Goal: Information Seeking & Learning: Learn about a topic

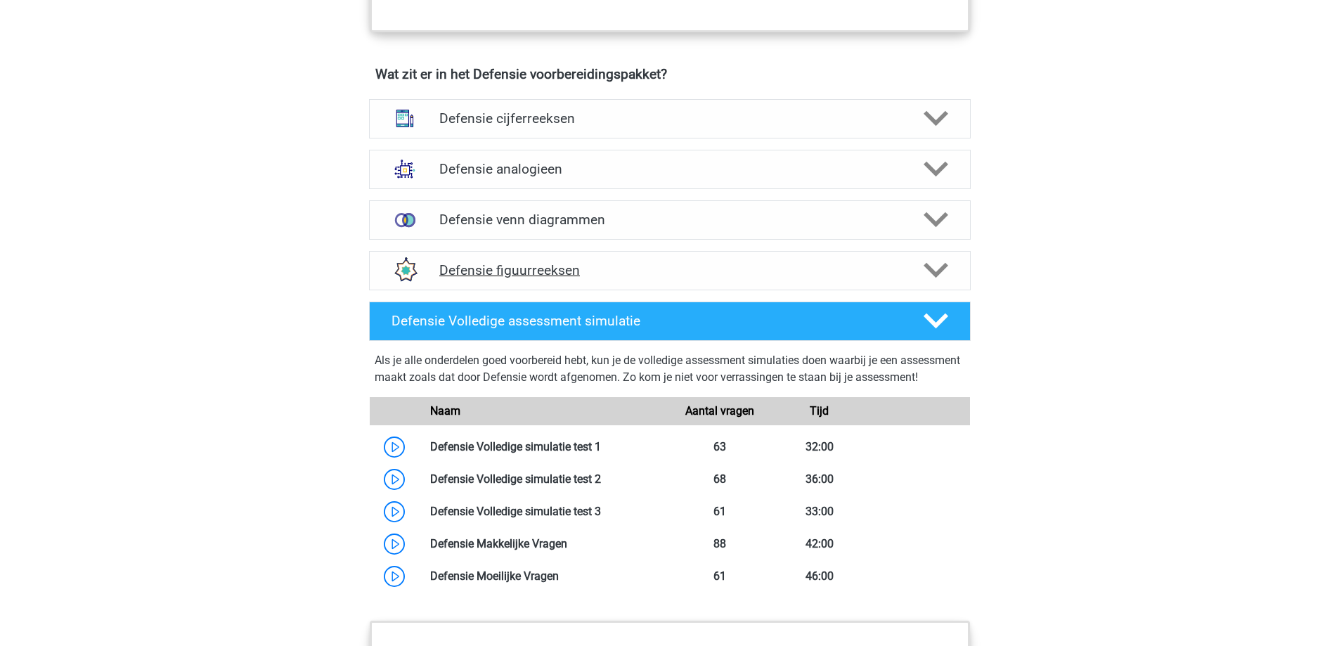
scroll to position [992, 0]
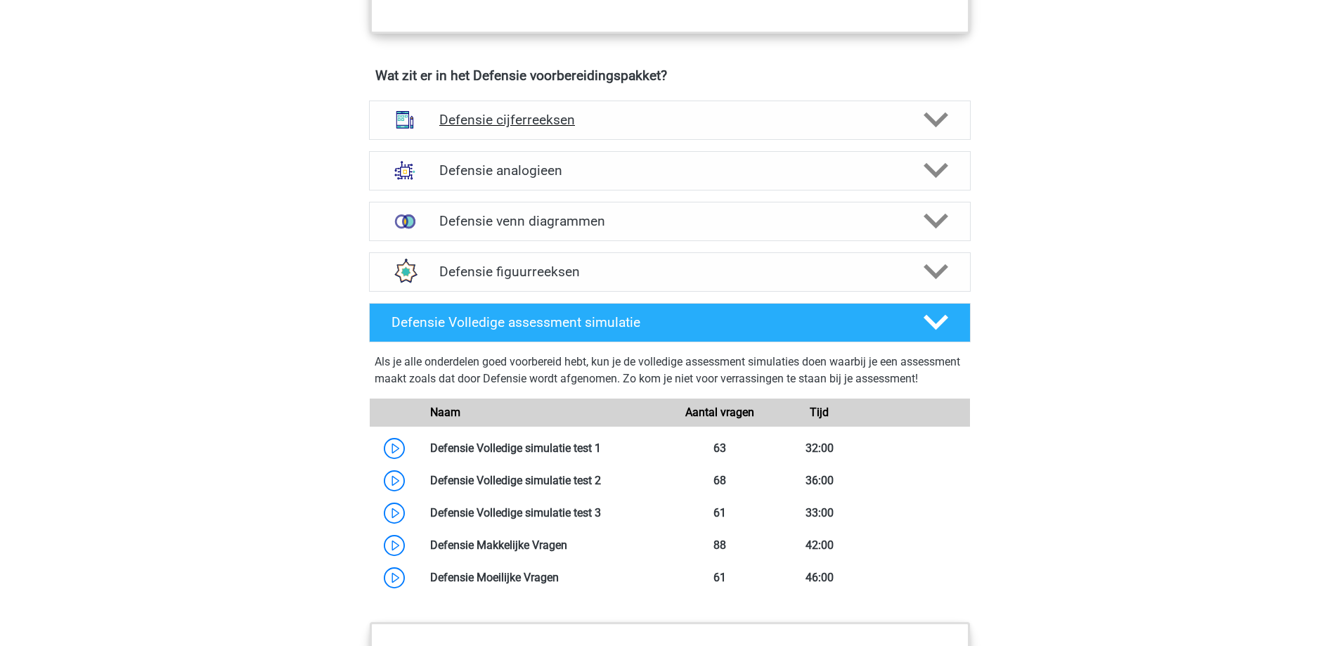
click at [634, 131] on div "Defensie cijferreeksen" at bounding box center [670, 120] width 602 height 39
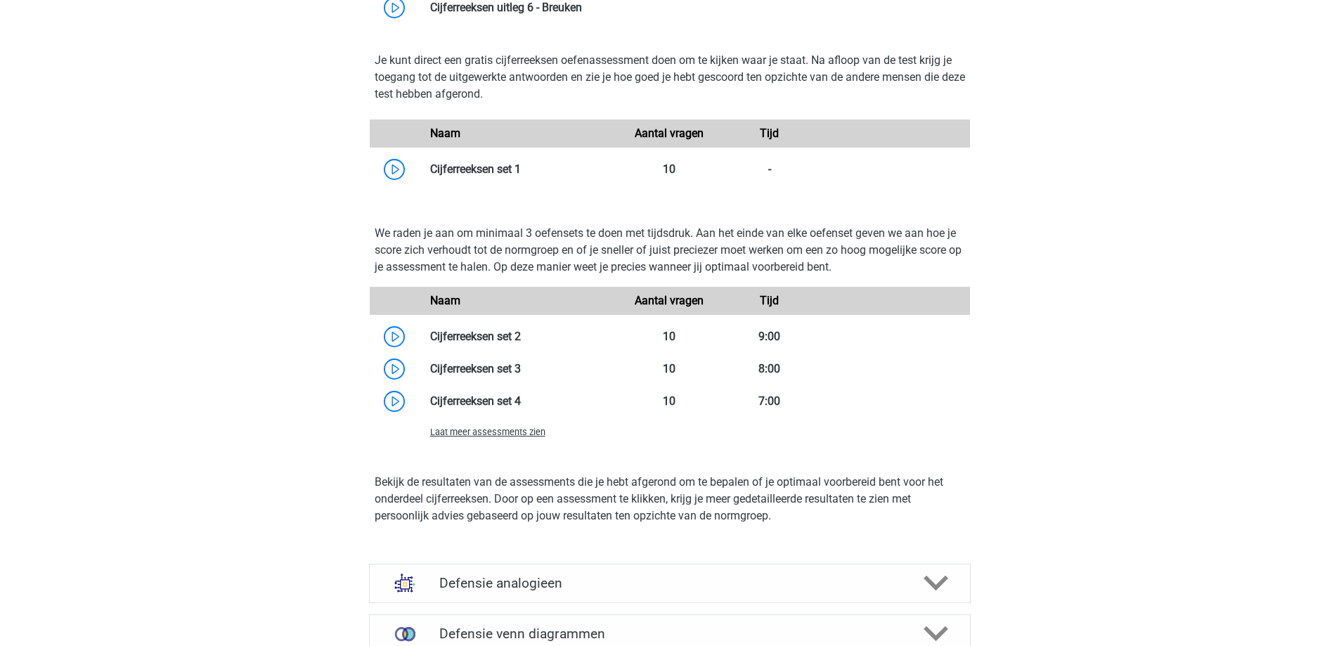
scroll to position [1376, 0]
click at [510, 434] on span "Laat meer assessments zien" at bounding box center [487, 431] width 115 height 11
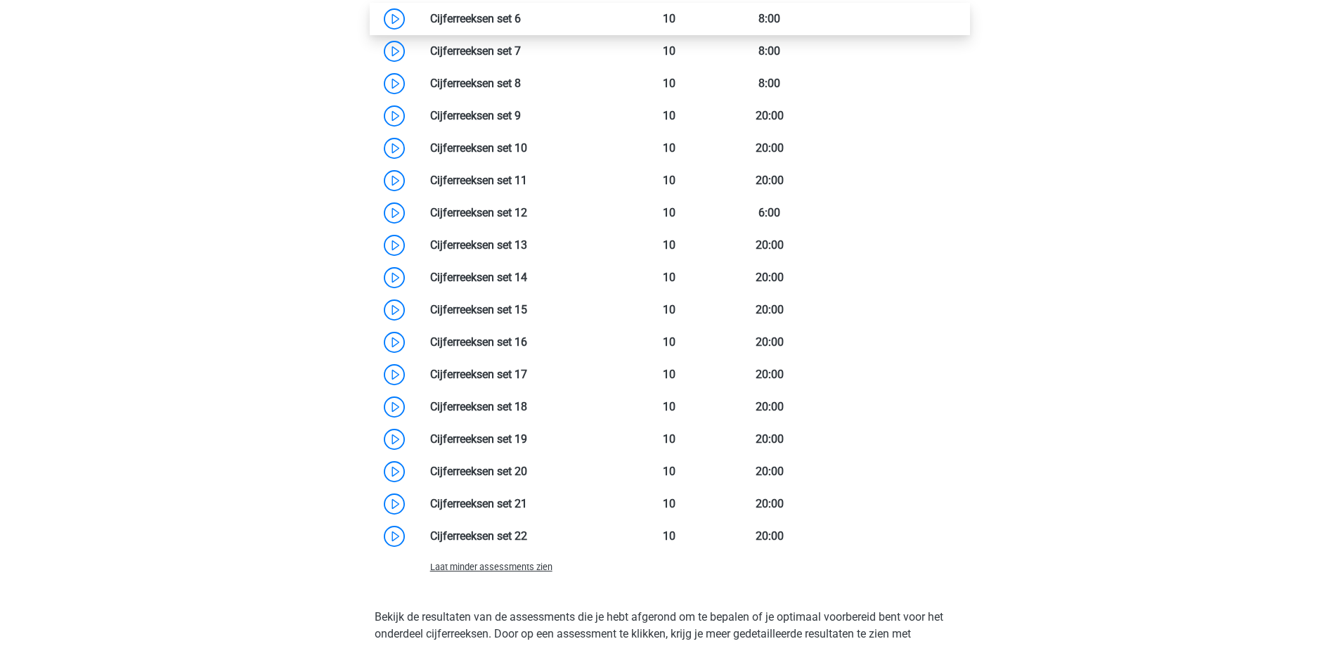
scroll to position [1823, 0]
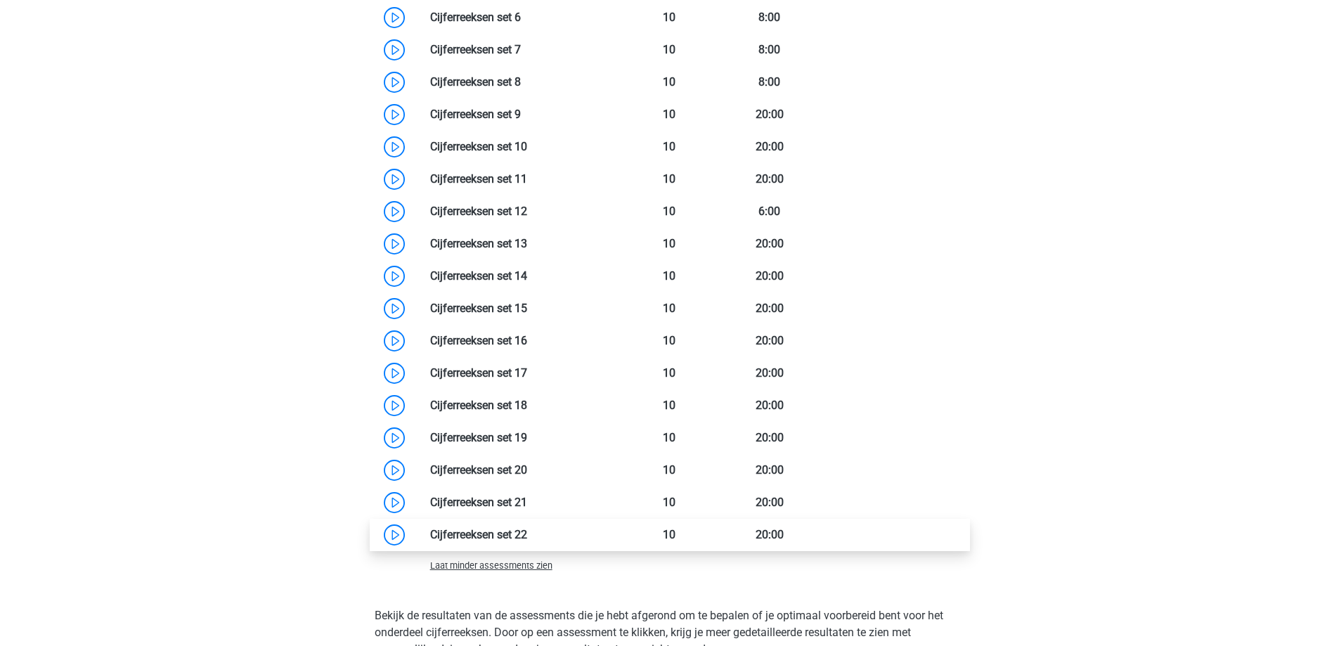
click at [527, 528] on link at bounding box center [527, 534] width 0 height 13
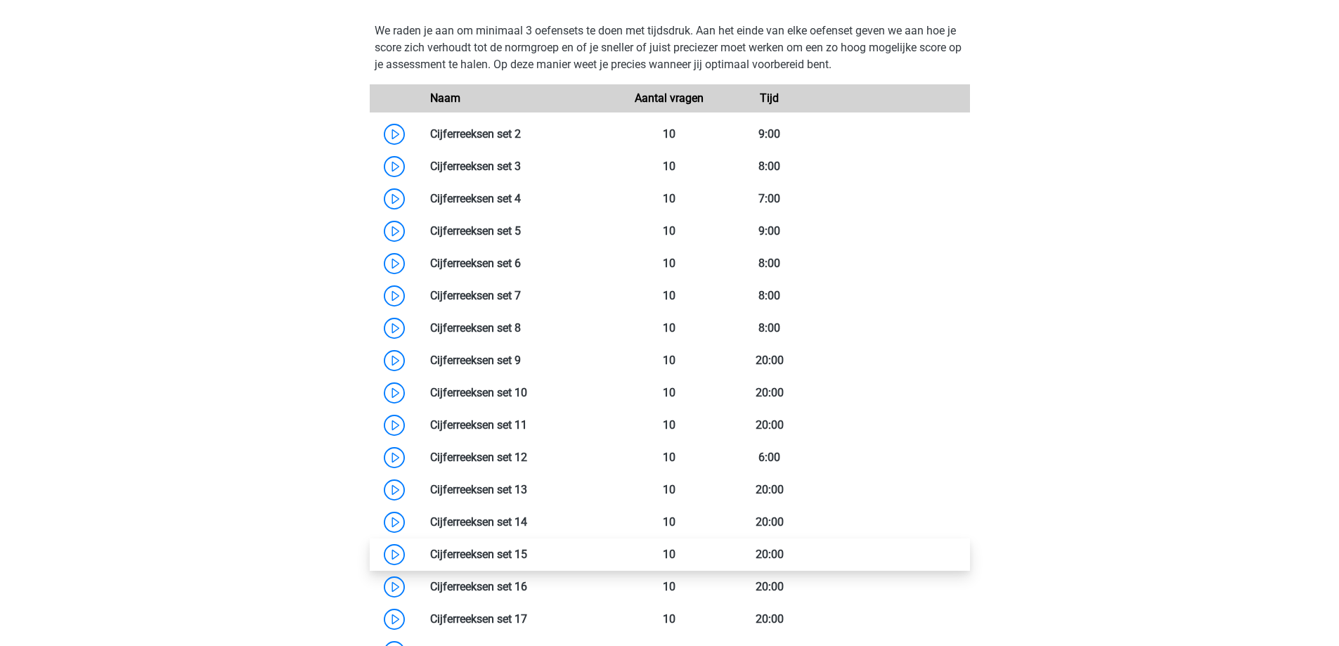
scroll to position [1572, 0]
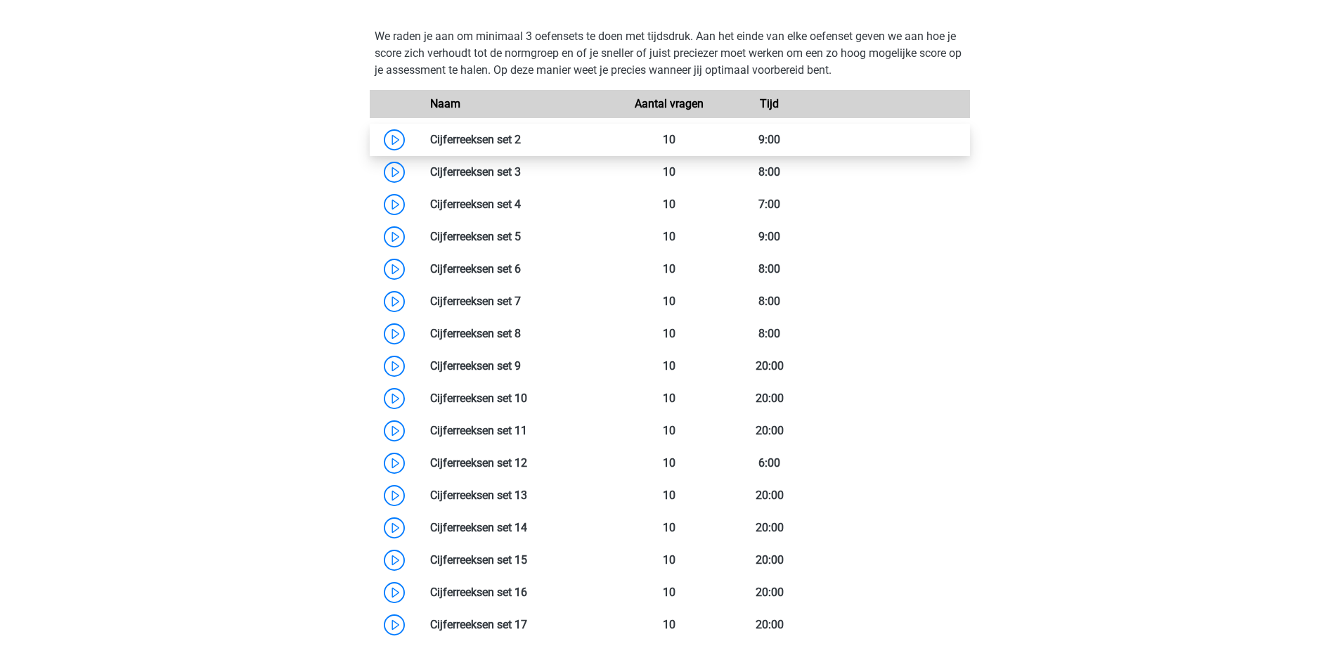
click at [521, 144] on link at bounding box center [521, 139] width 0 height 13
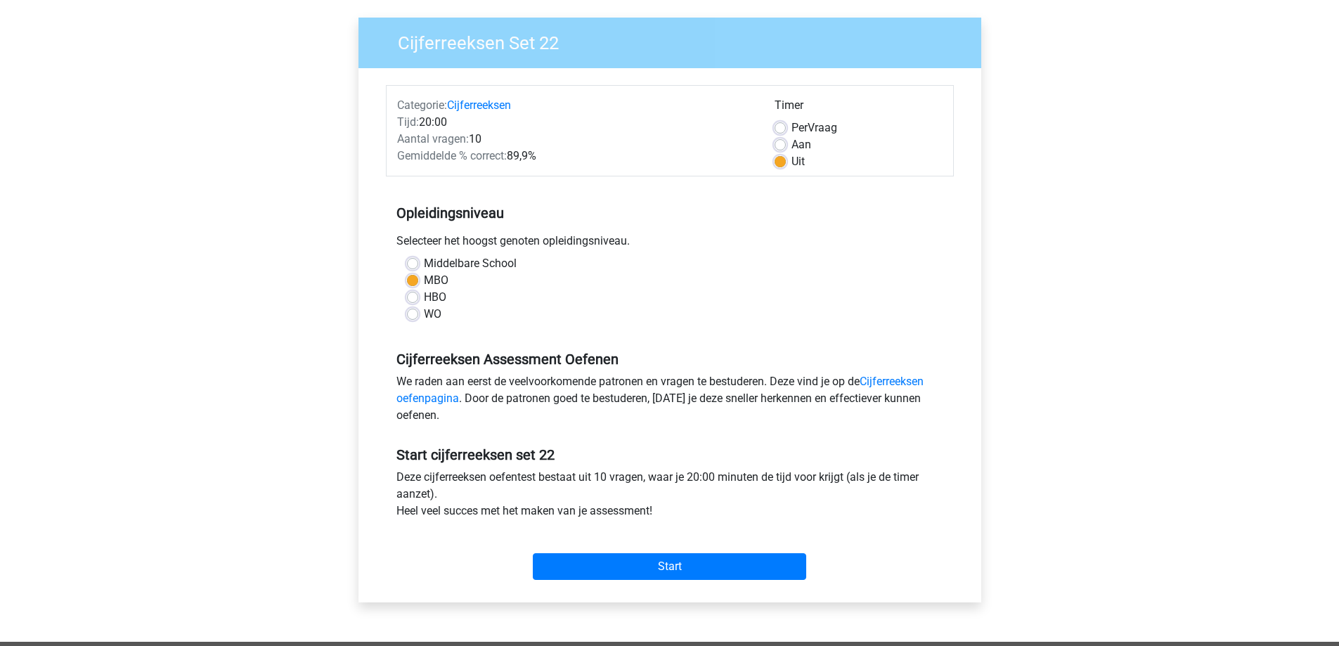
scroll to position [98, 0]
click at [621, 575] on input "Start" at bounding box center [669, 566] width 273 height 27
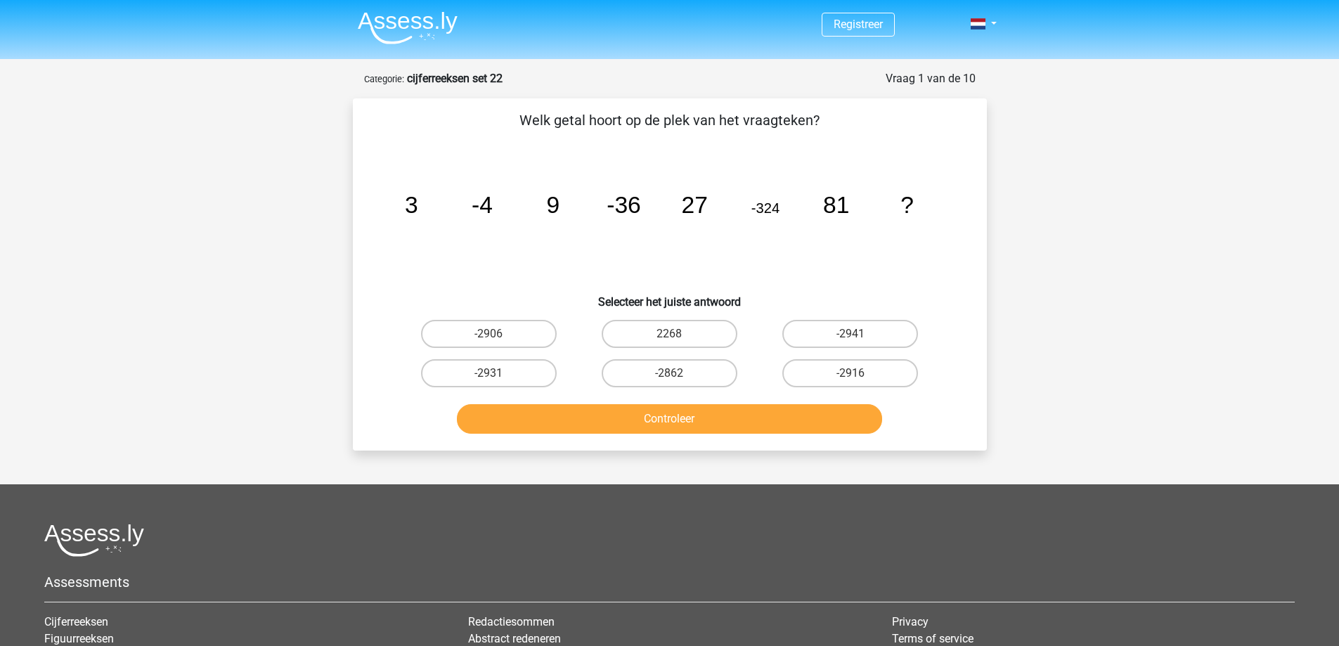
drag, startPoint x: 410, startPoint y: 527, endPoint x: 320, endPoint y: 471, distance: 106.1
click at [320, 471] on div "Registreer Nederlands English" at bounding box center [669, 427] width 1339 height 855
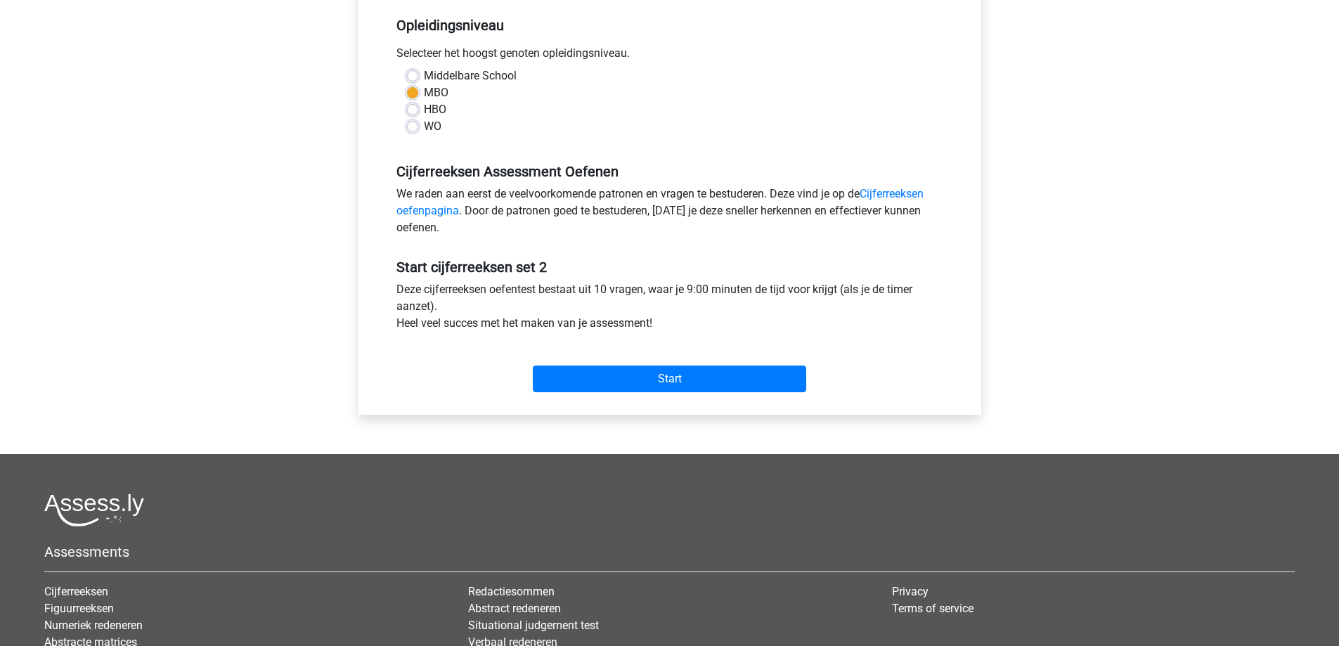
scroll to position [287, 0]
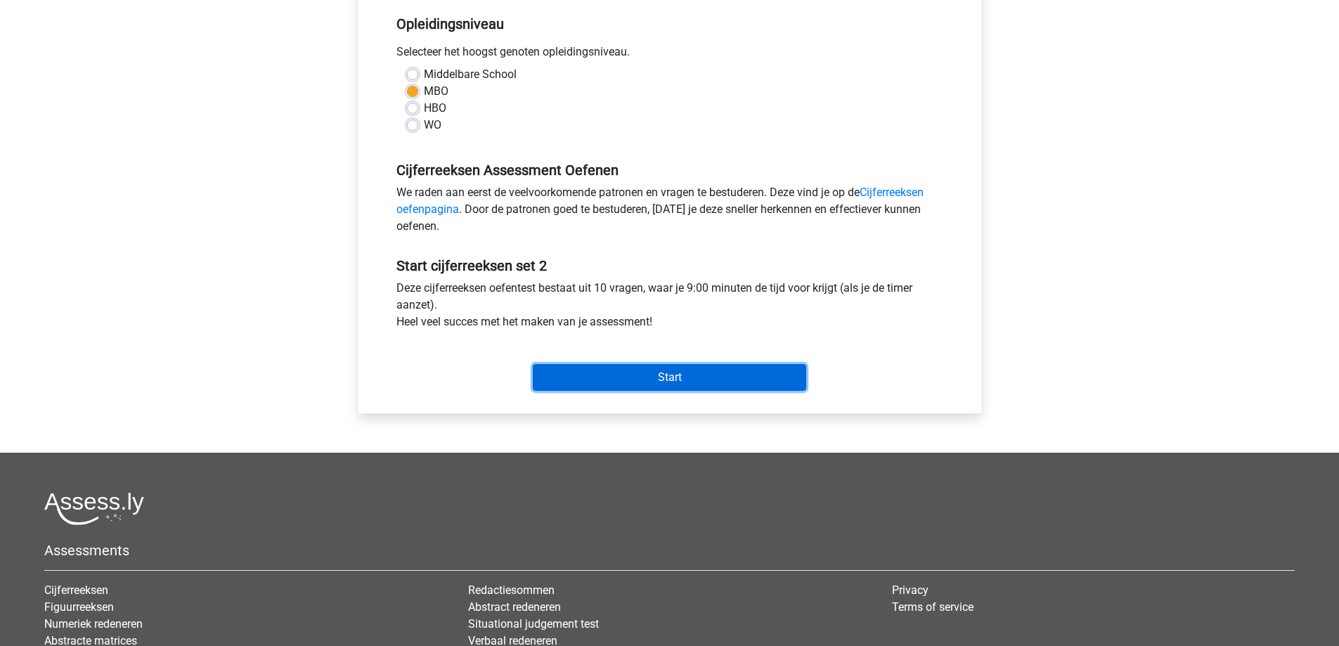
click at [635, 374] on input "Start" at bounding box center [669, 377] width 273 height 27
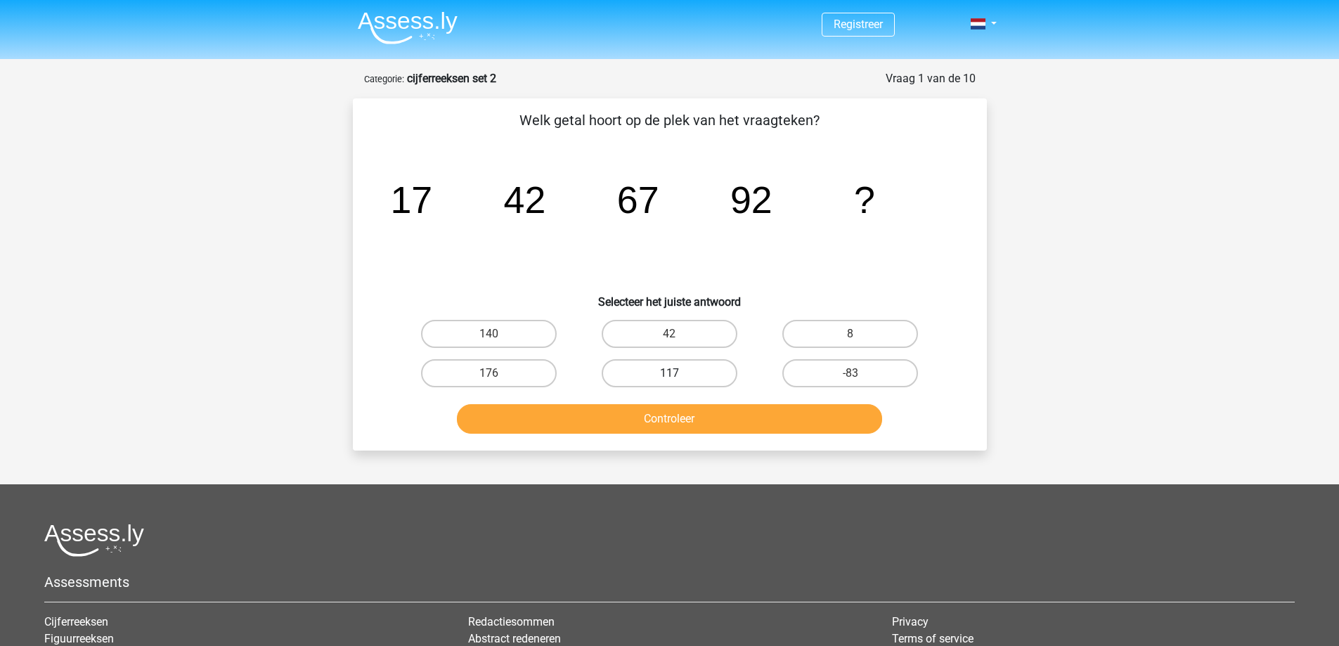
click at [721, 370] on label "117" at bounding box center [670, 373] width 136 height 28
click at [678, 373] on input "117" at bounding box center [673, 377] width 9 height 9
radio input "true"
click at [700, 420] on button "Controleer" at bounding box center [669, 419] width 425 height 30
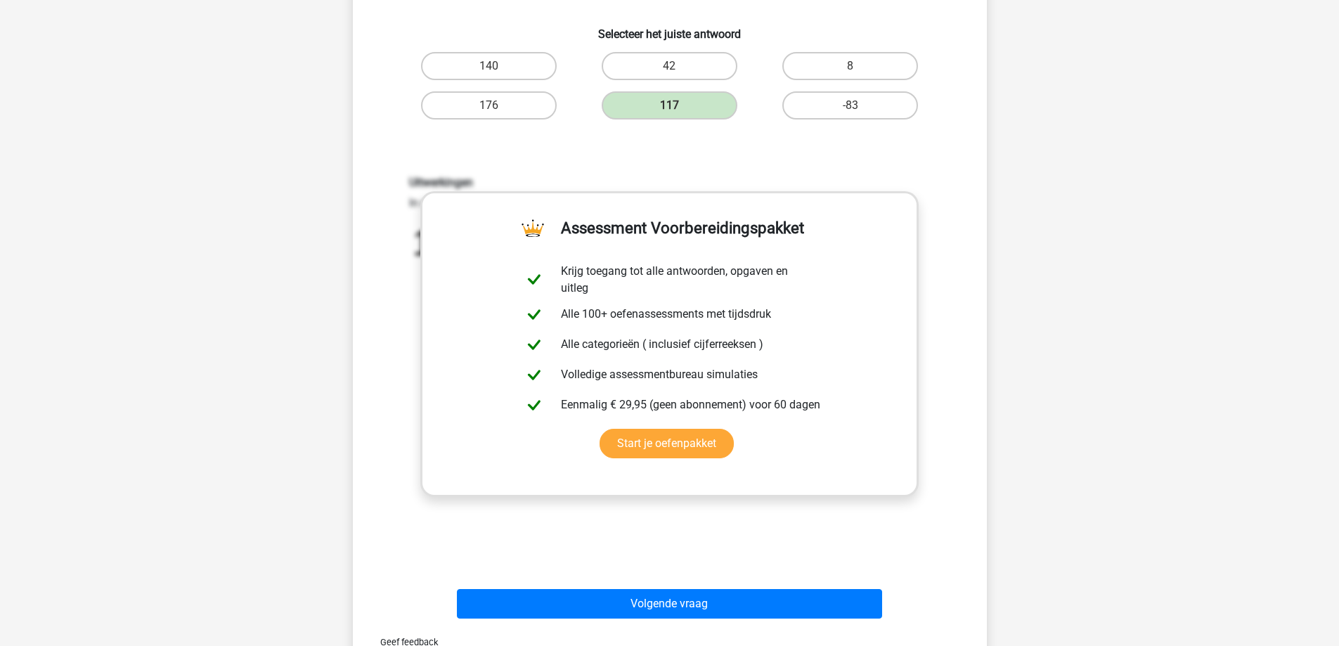
scroll to position [379, 0]
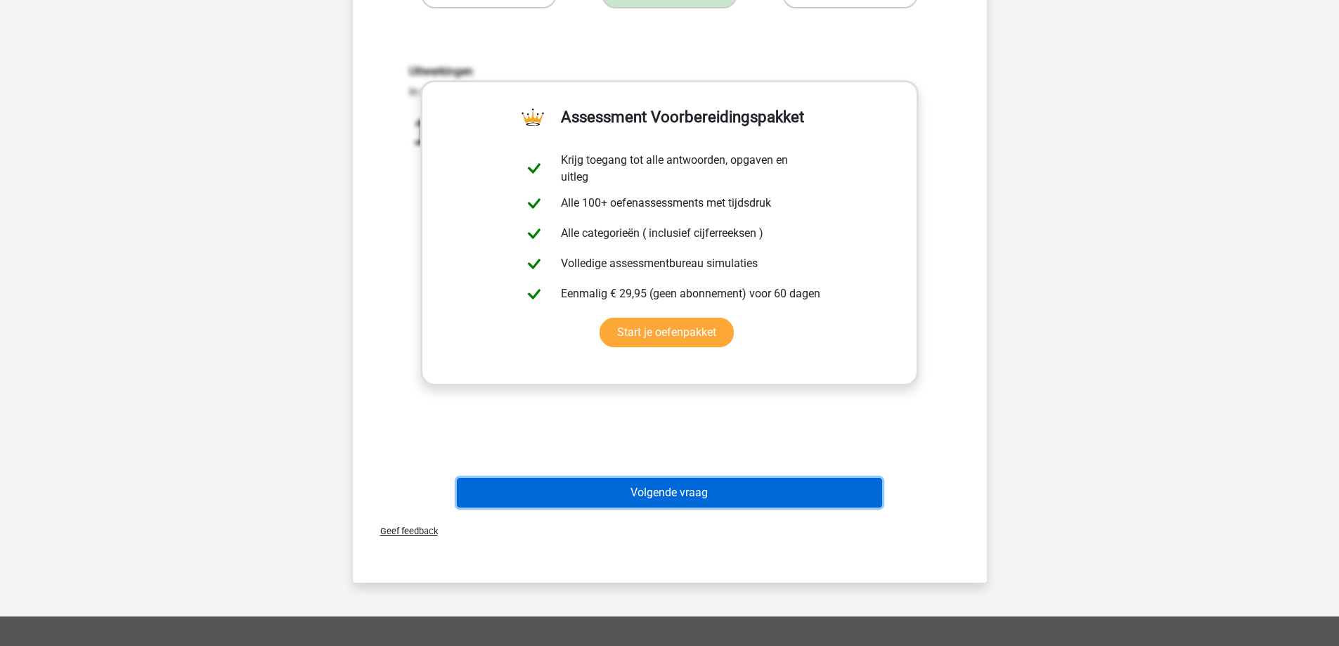
click at [728, 491] on button "Volgende vraag" at bounding box center [669, 493] width 425 height 30
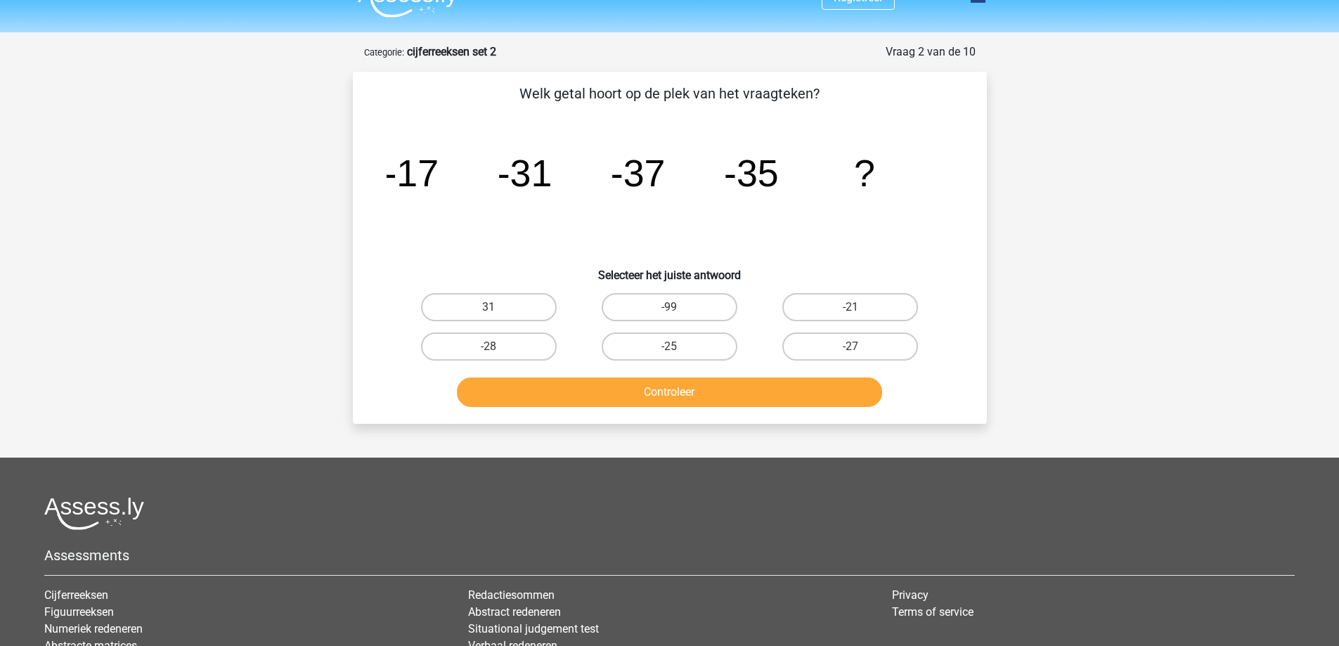
scroll to position [26, 0]
click at [815, 343] on label "-27" at bounding box center [850, 347] width 136 height 28
click at [851, 347] on input "-27" at bounding box center [855, 351] width 9 height 9
radio input "true"
click at [797, 388] on button "Controleer" at bounding box center [669, 393] width 425 height 30
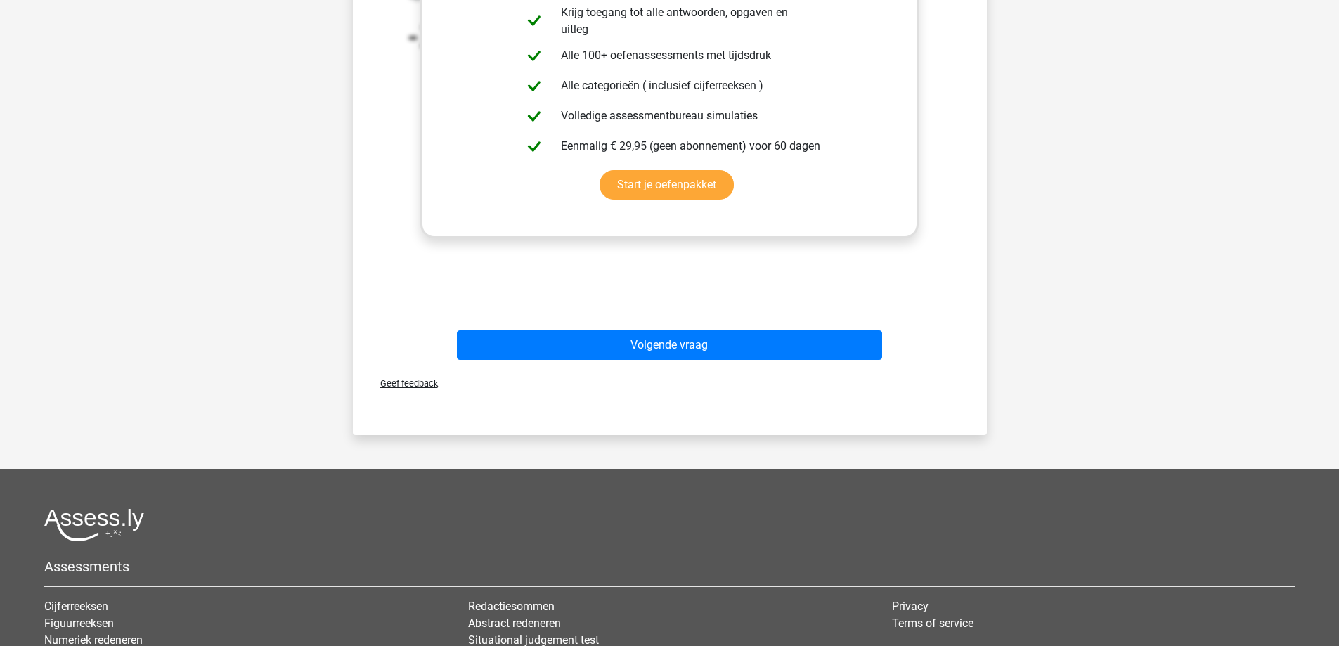
scroll to position [527, 0]
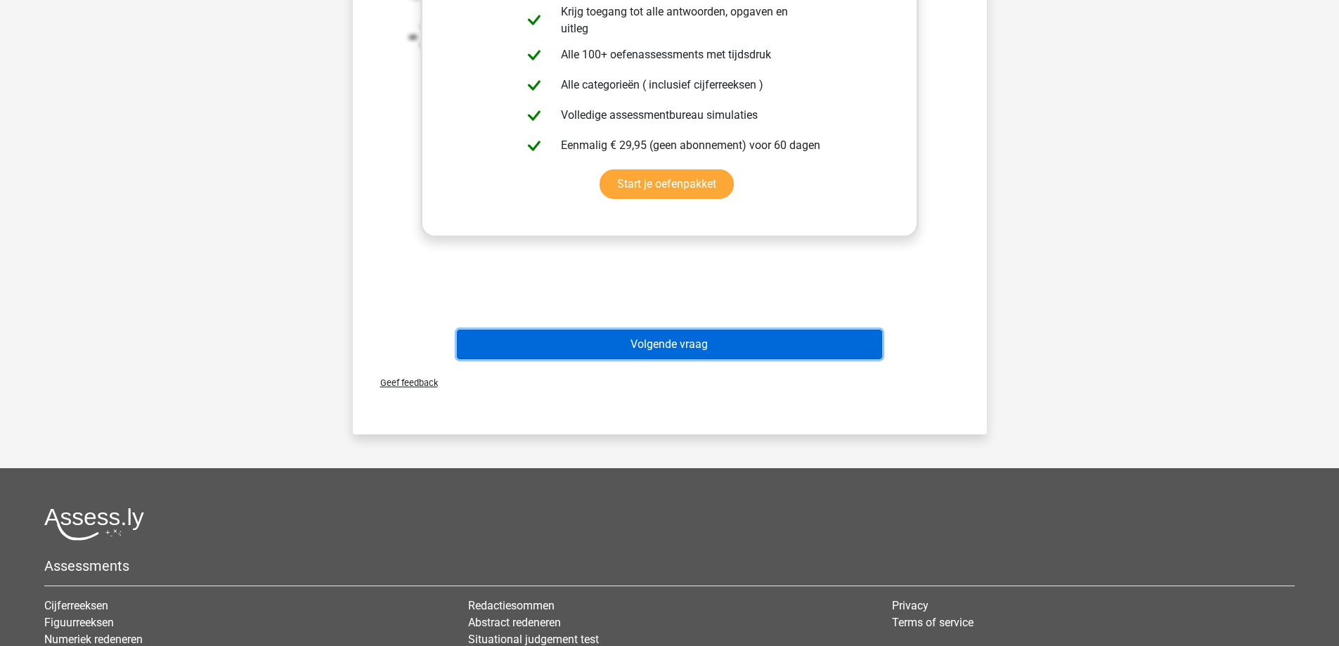
click at [742, 331] on button "Volgende vraag" at bounding box center [669, 345] width 425 height 30
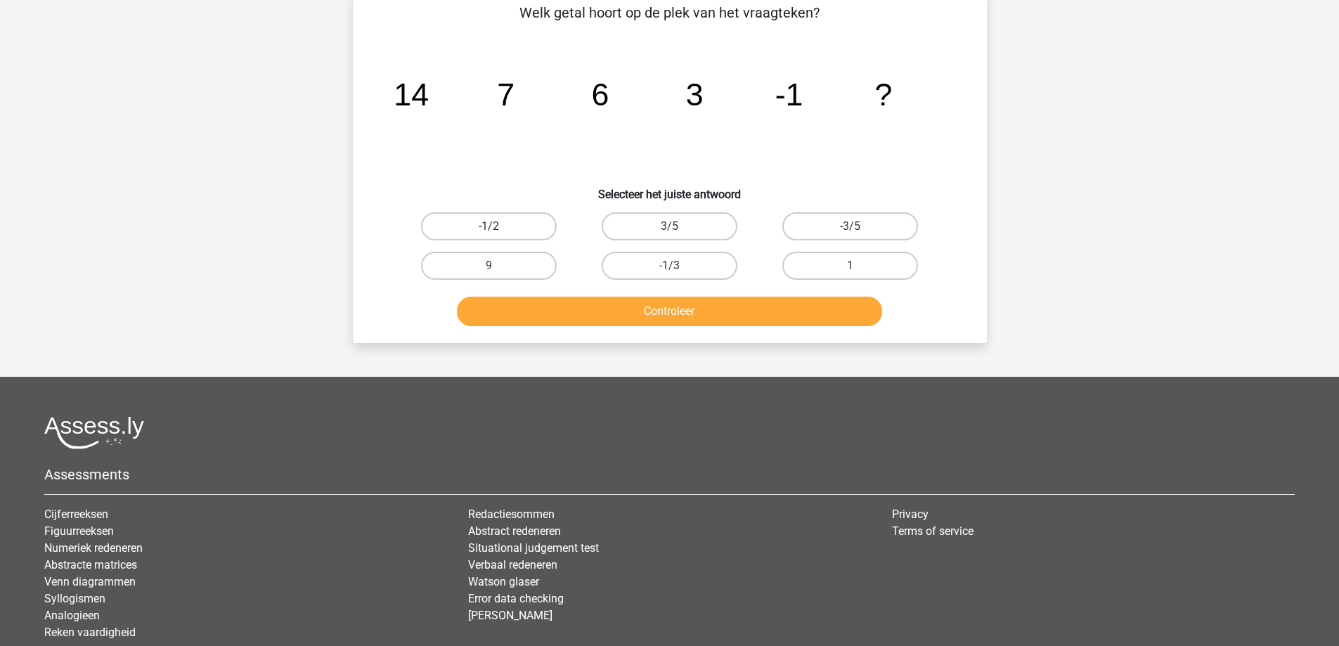
scroll to position [70, 0]
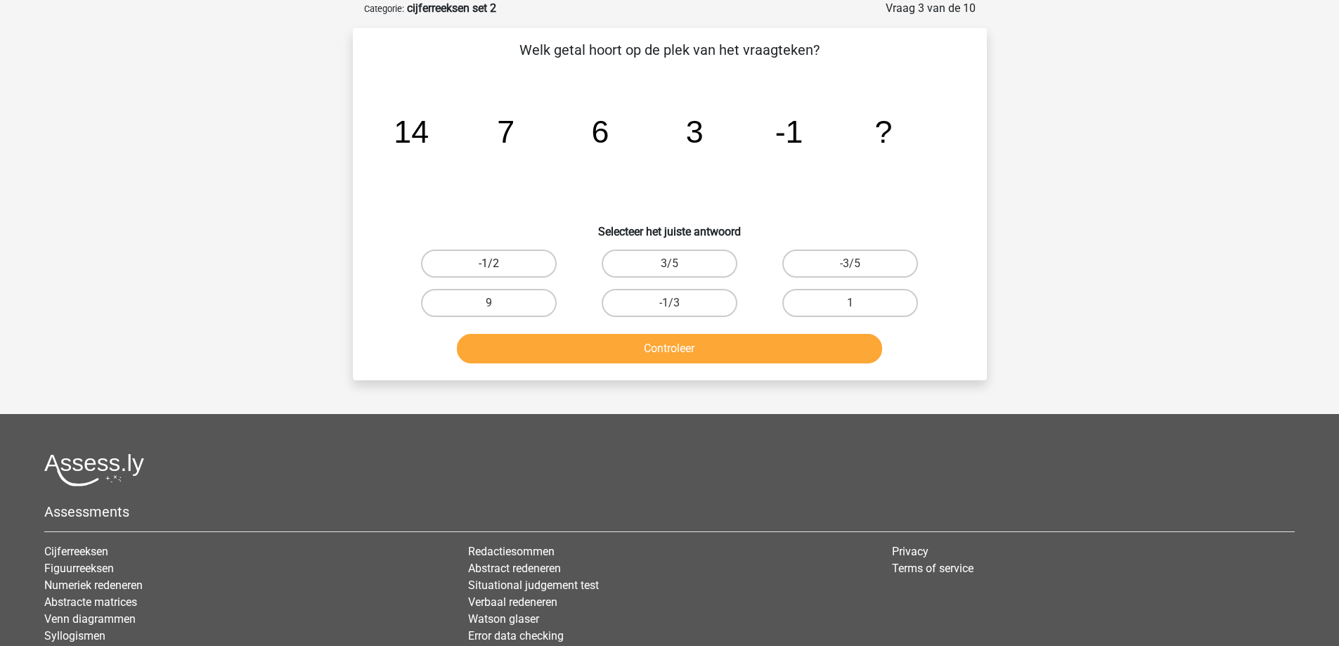
click at [537, 258] on label "-1/2" at bounding box center [489, 264] width 136 height 28
click at [498, 264] on input "-1/2" at bounding box center [493, 268] width 9 height 9
radio input "true"
click at [643, 335] on button "Controleer" at bounding box center [669, 349] width 425 height 30
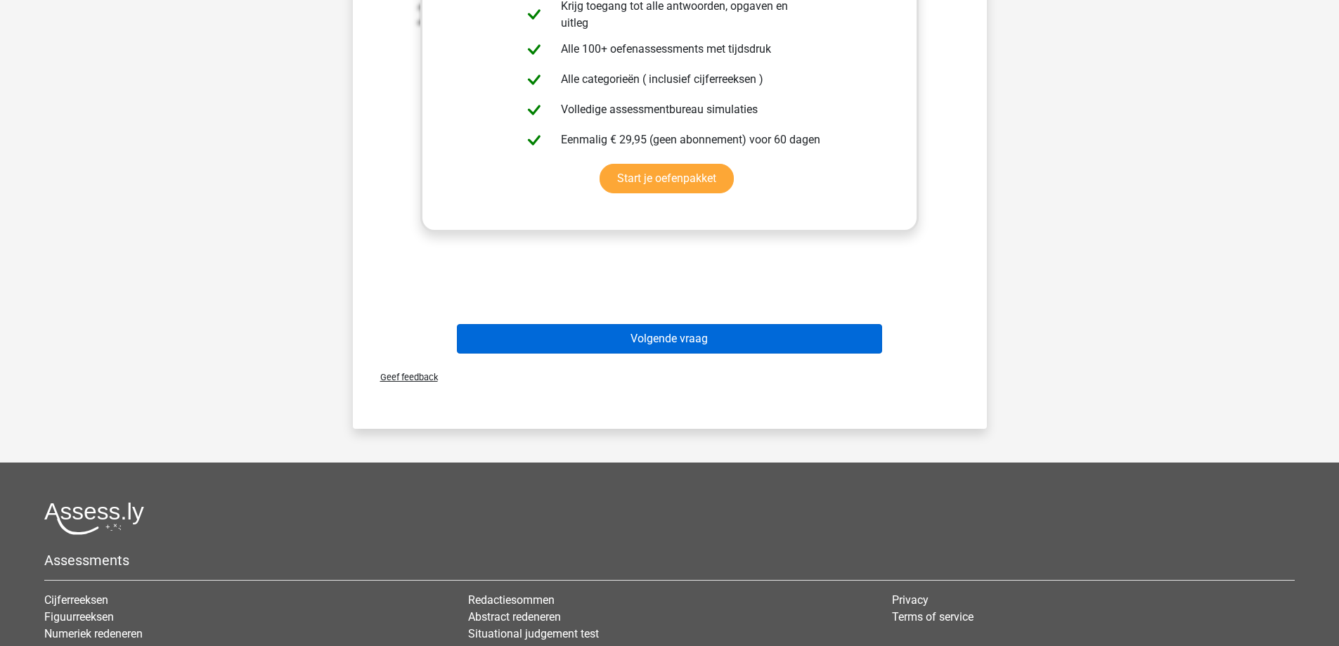
scroll to position [534, 0]
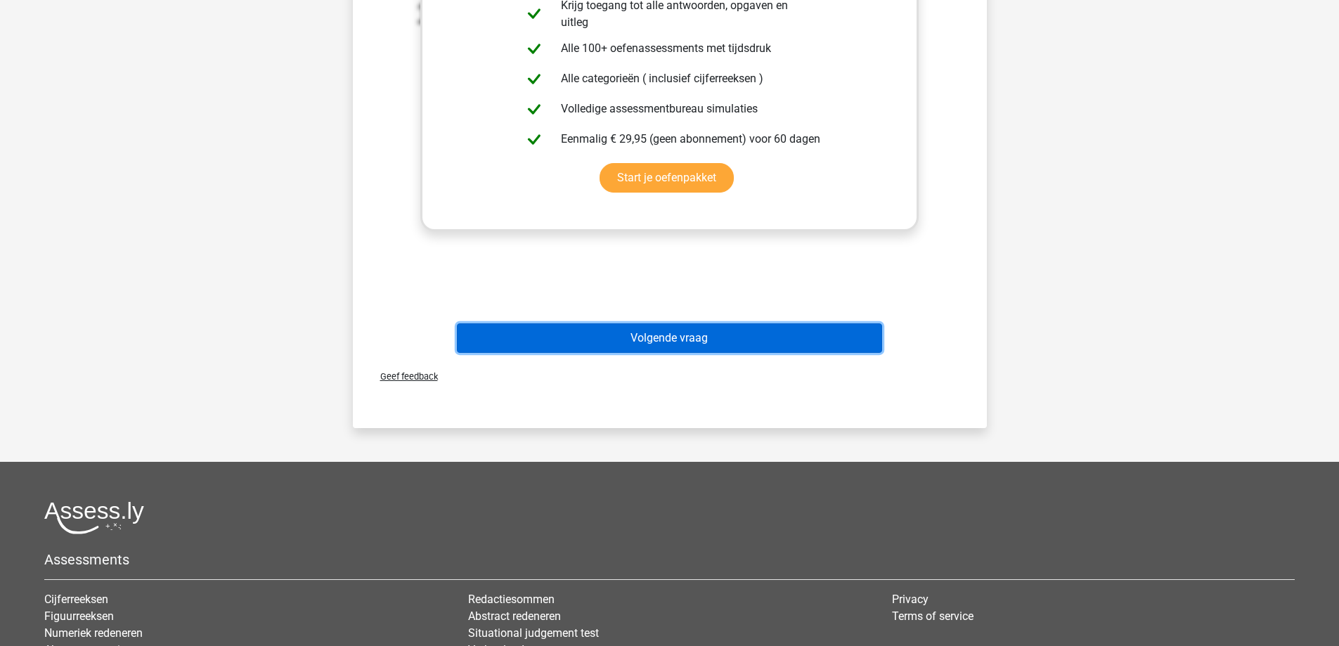
click at [763, 328] on button "Volgende vraag" at bounding box center [669, 338] width 425 height 30
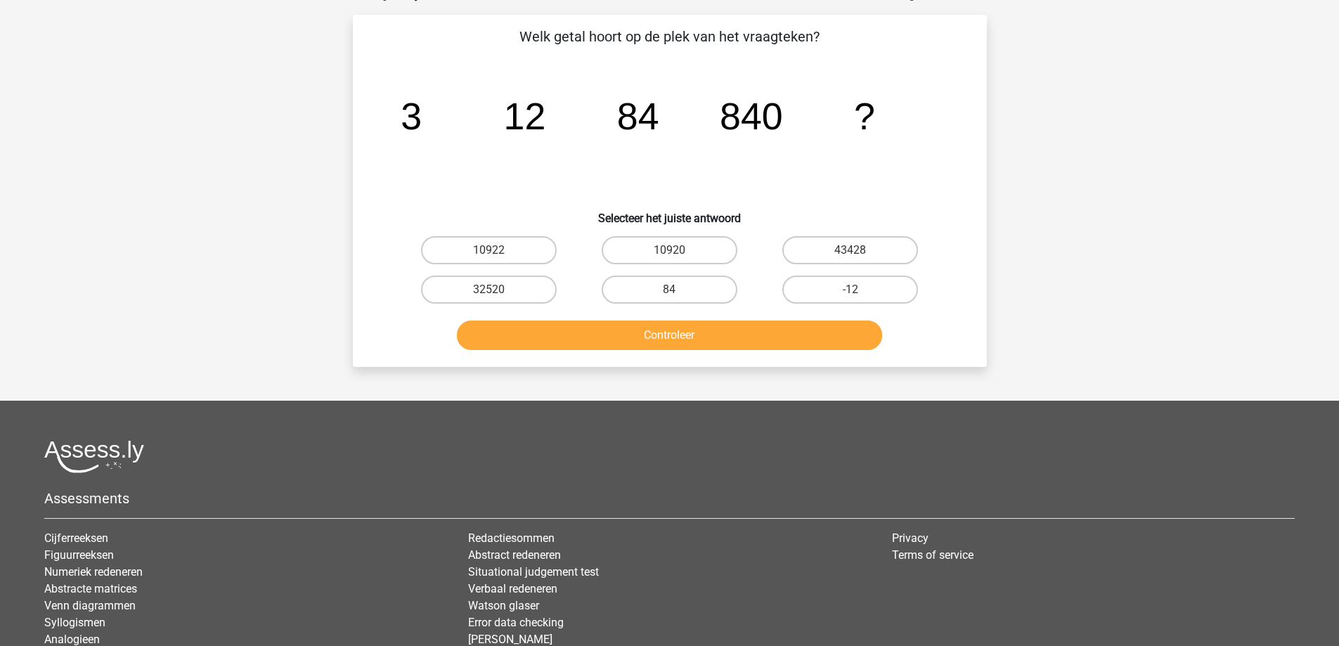
scroll to position [70, 0]
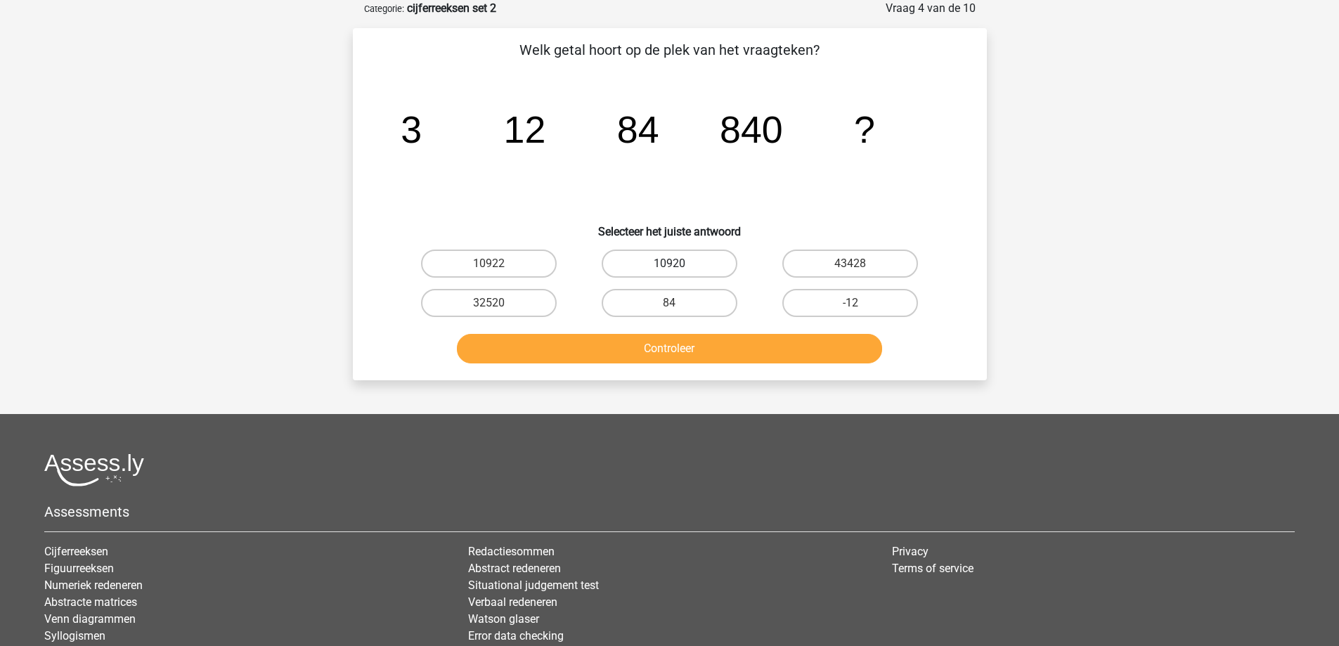
click at [684, 266] on label "10920" at bounding box center [670, 264] width 136 height 28
click at [678, 266] on input "10920" at bounding box center [673, 268] width 9 height 9
radio input "true"
click at [706, 344] on button "Controleer" at bounding box center [669, 349] width 425 height 30
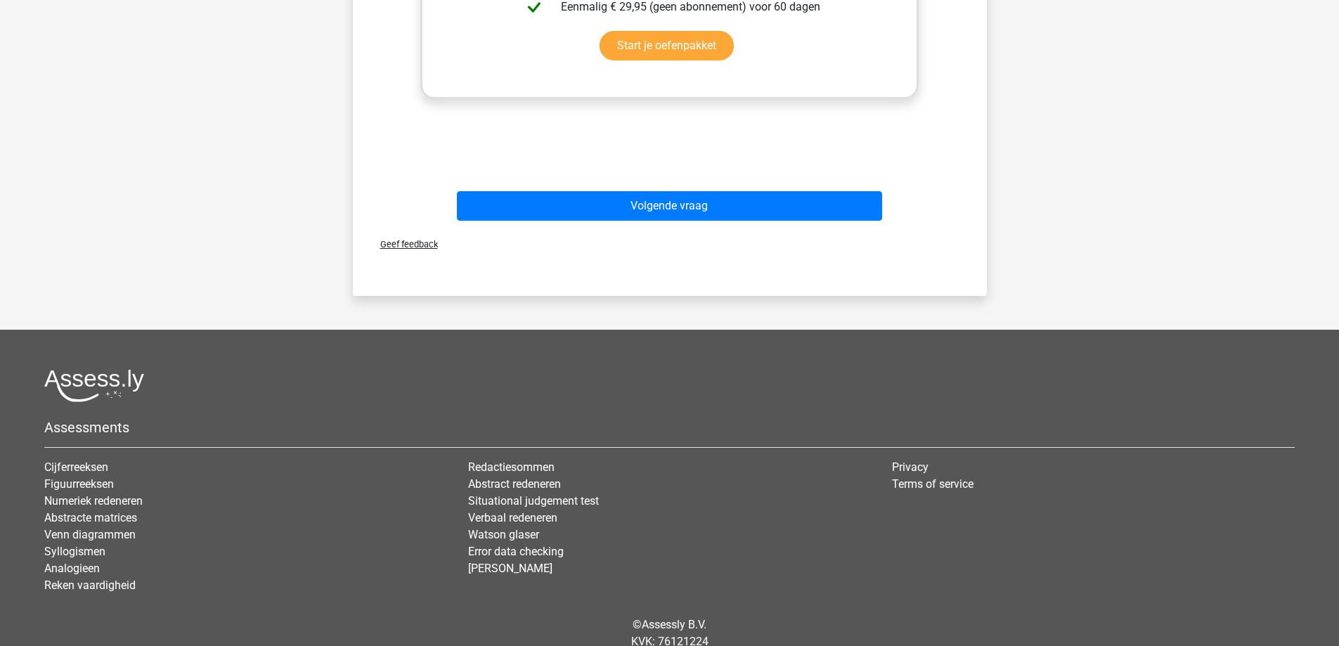
scroll to position [692, 0]
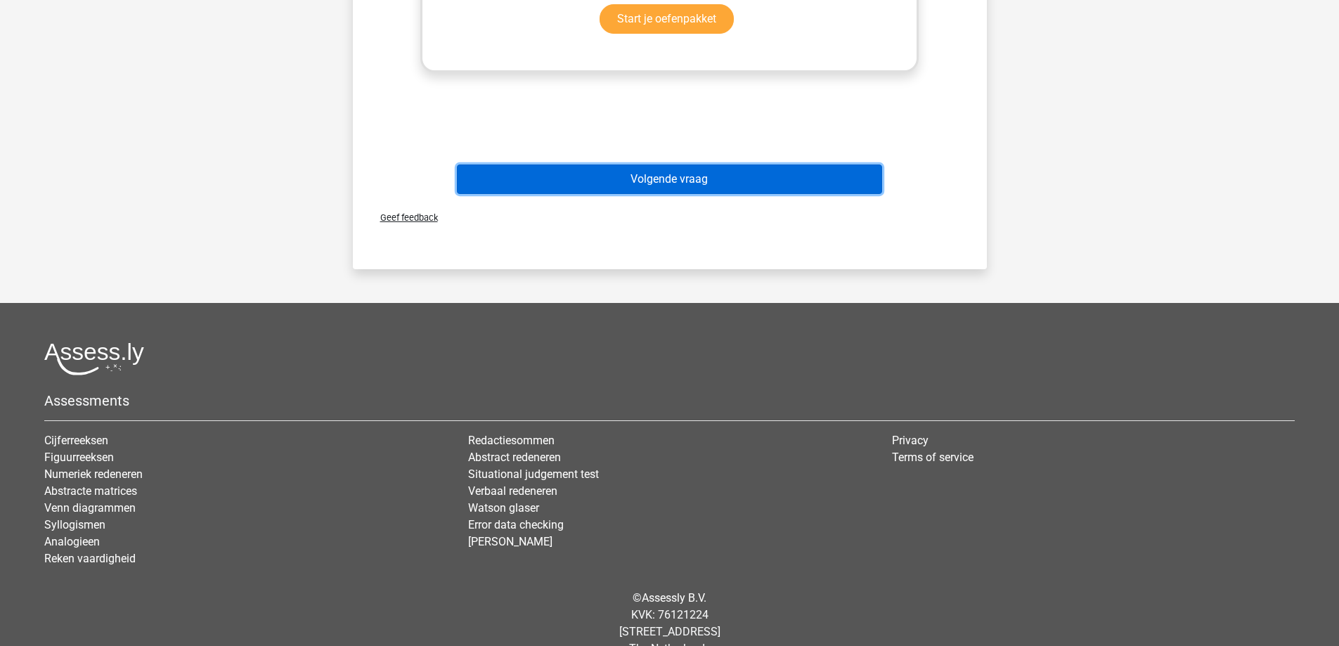
click at [737, 164] on button "Volgende vraag" at bounding box center [669, 179] width 425 height 30
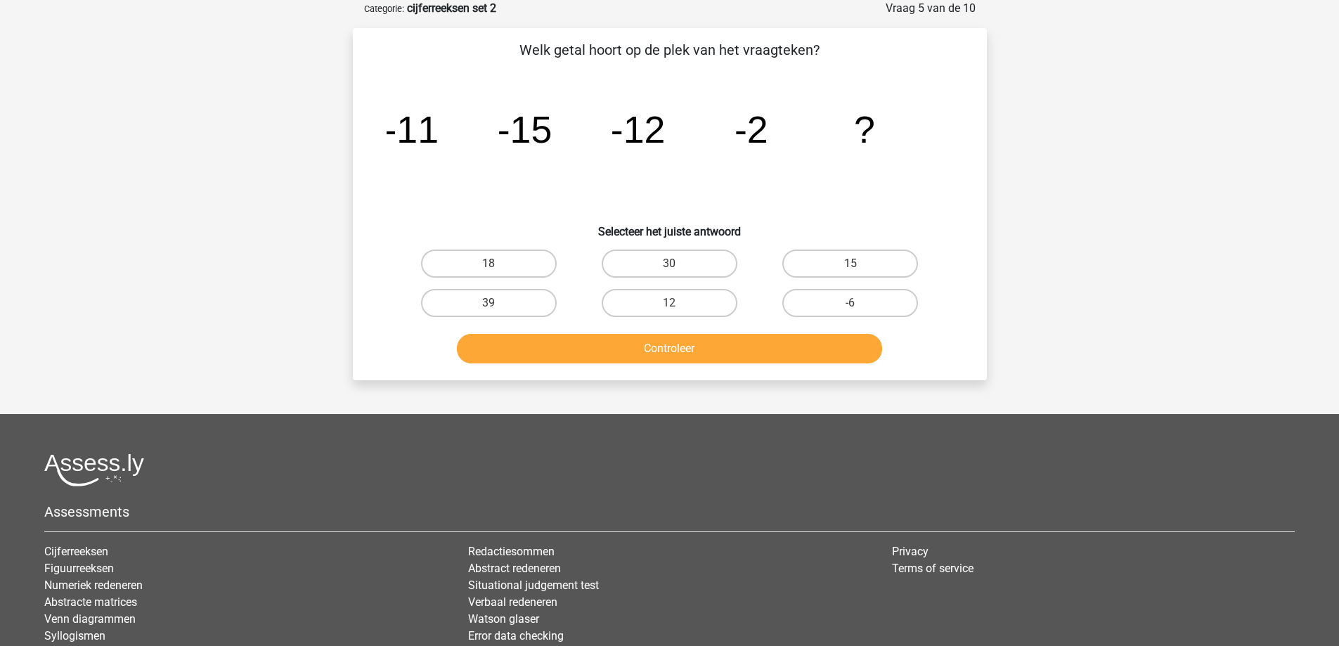
scroll to position [0, 0]
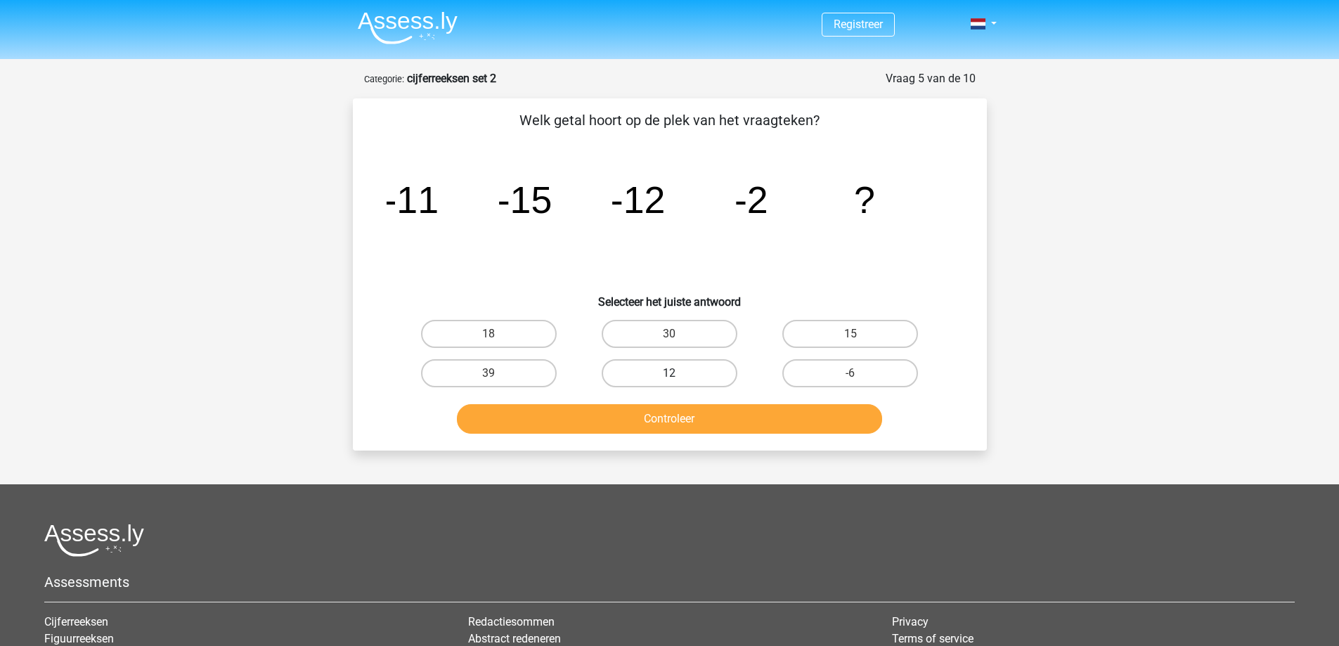
click at [703, 383] on label "12" at bounding box center [670, 373] width 136 height 28
click at [678, 382] on input "12" at bounding box center [673, 377] width 9 height 9
radio input "true"
click at [686, 427] on button "Controleer" at bounding box center [669, 419] width 425 height 30
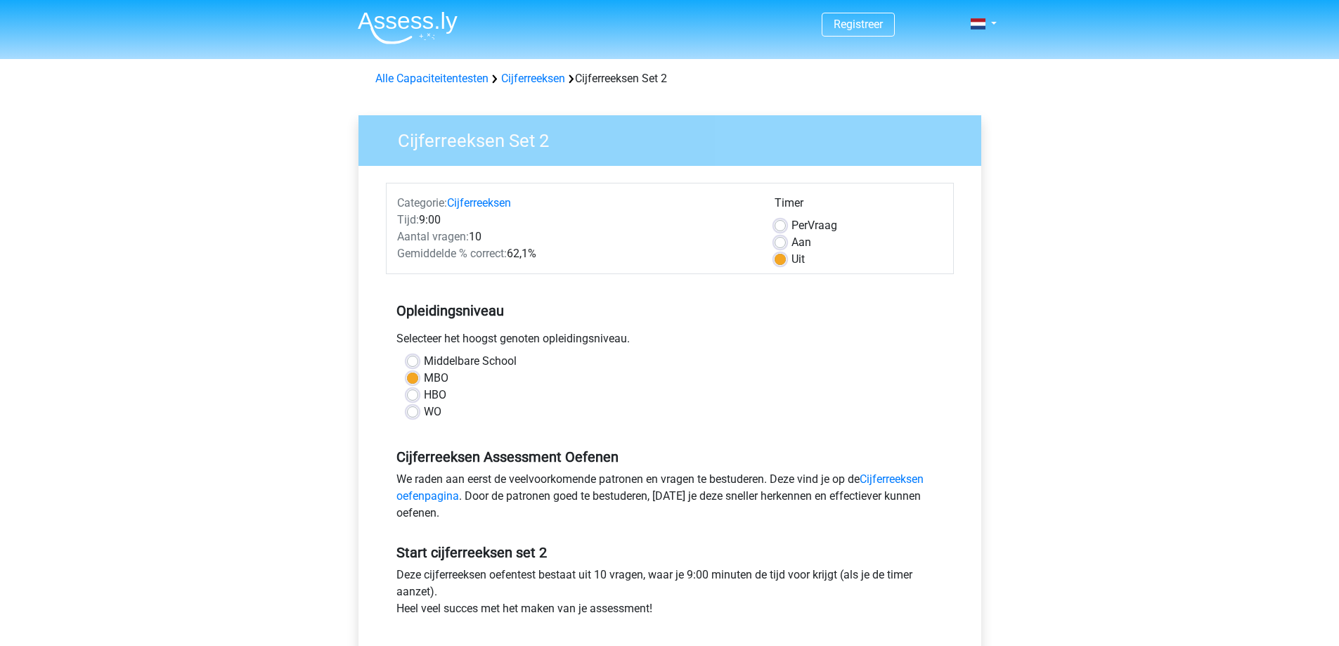
scroll to position [287, 0]
